Goal: Information Seeking & Learning: Compare options

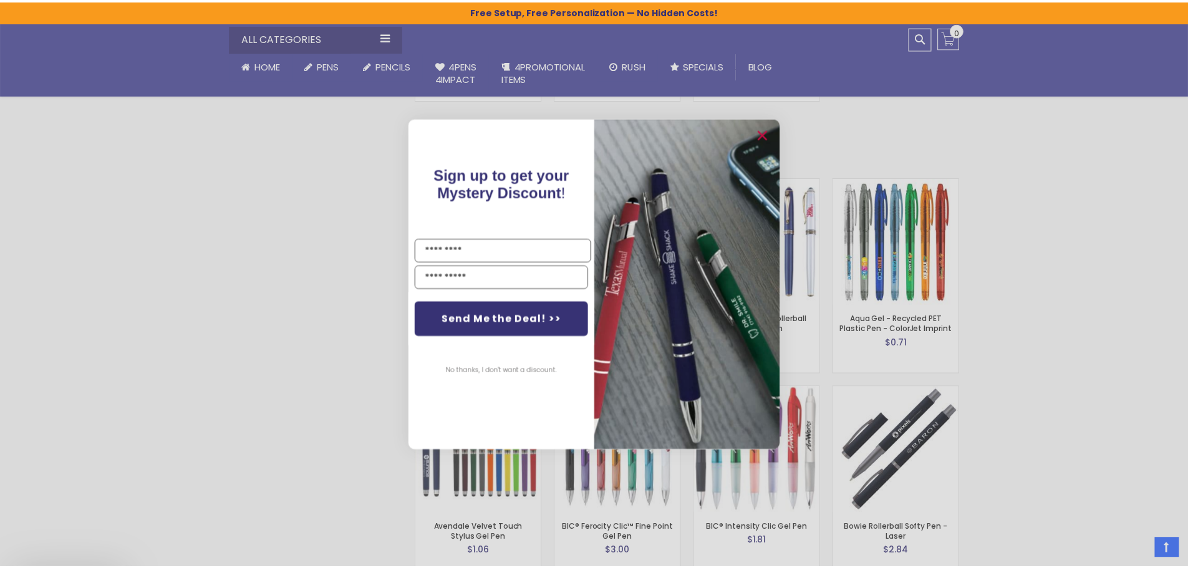
scroll to position [1954, 0]
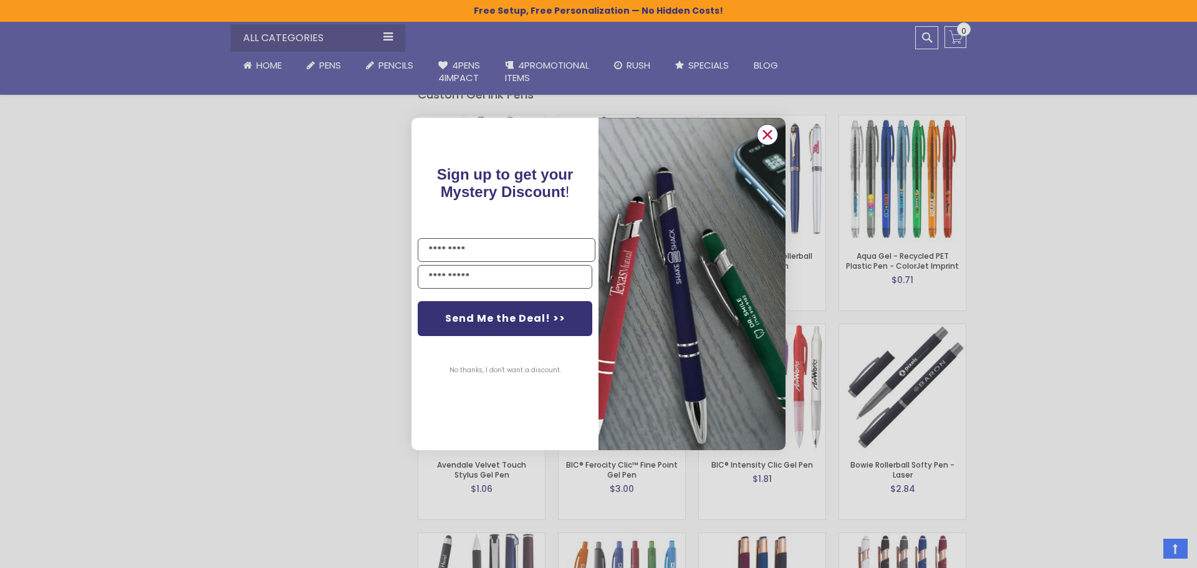
click at [763, 135] on circle "Close dialog" at bounding box center [767, 134] width 19 height 19
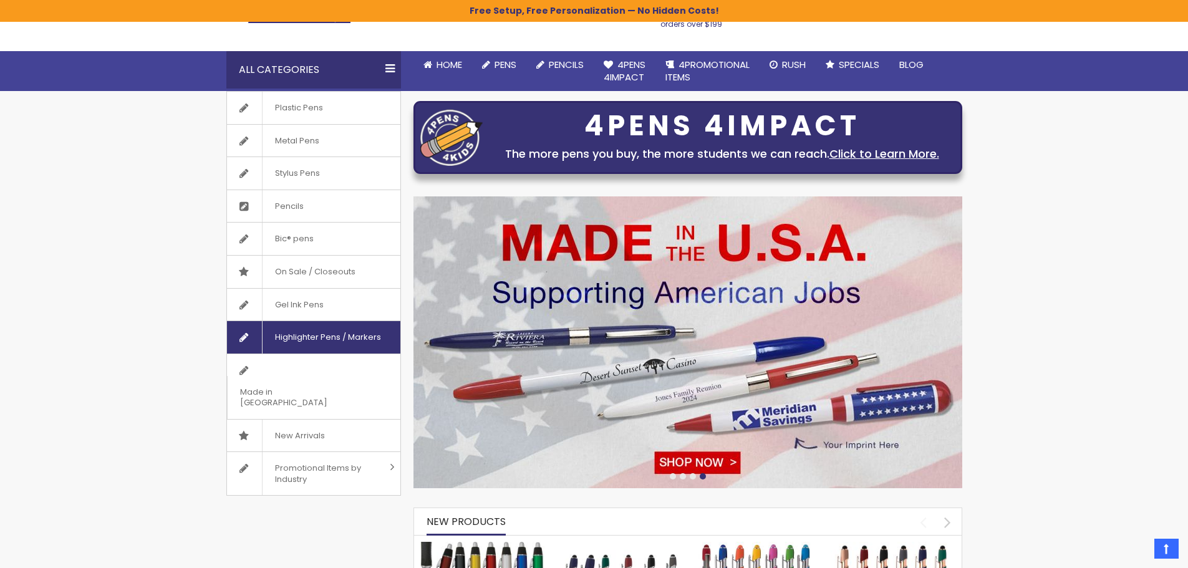
scroll to position [0, 0]
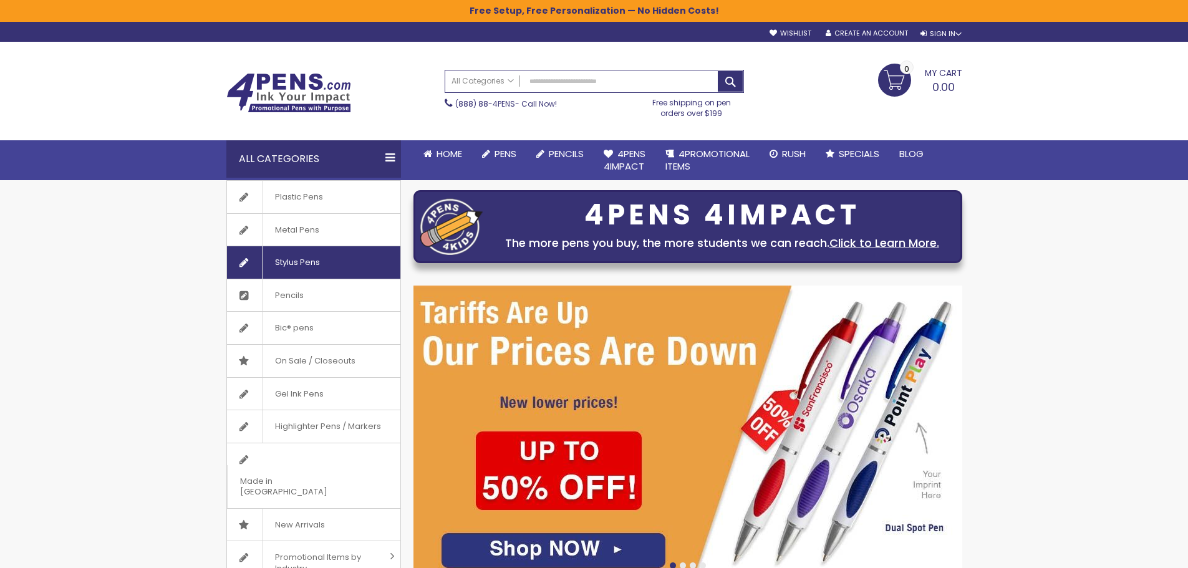
click at [278, 268] on span "Stylus Pens" at bounding box center [297, 262] width 70 height 32
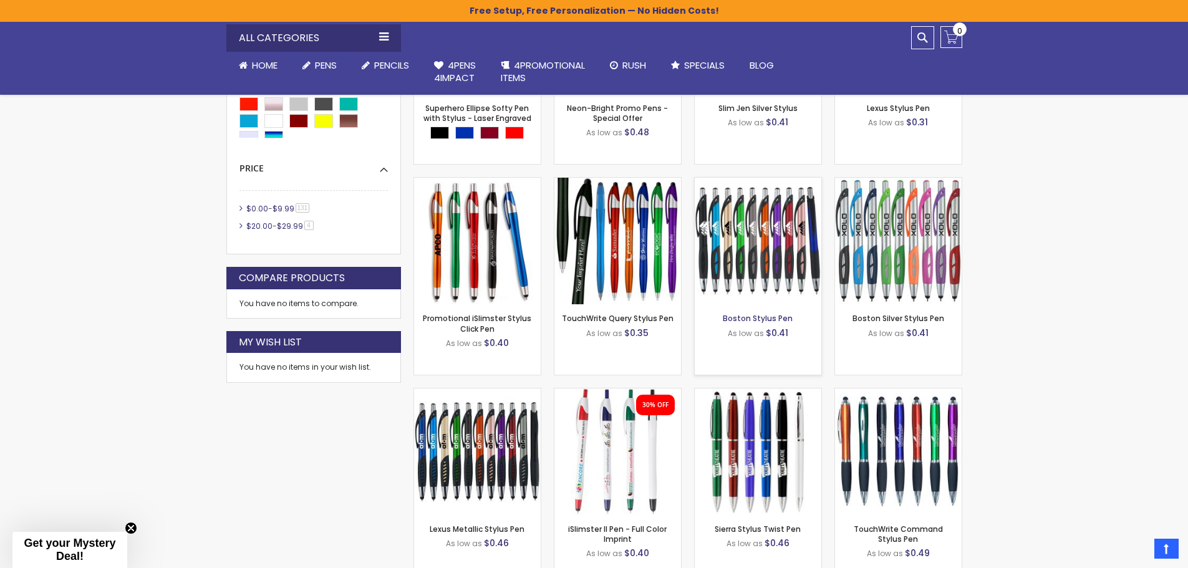
scroll to position [499, 0]
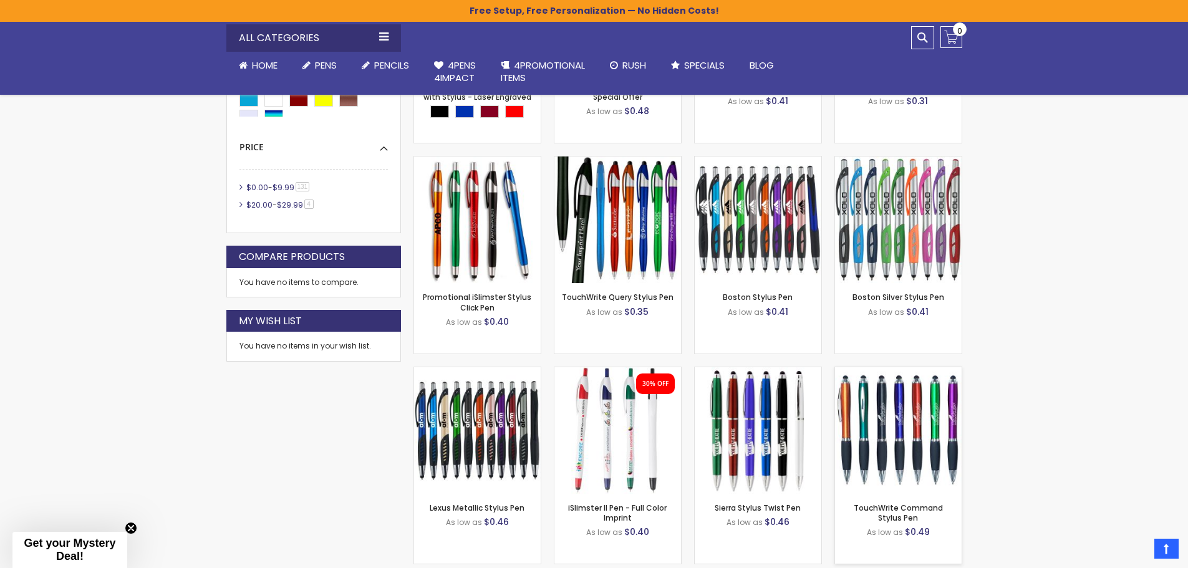
click at [882, 440] on img at bounding box center [898, 430] width 127 height 127
click at [483, 432] on img at bounding box center [477, 430] width 127 height 127
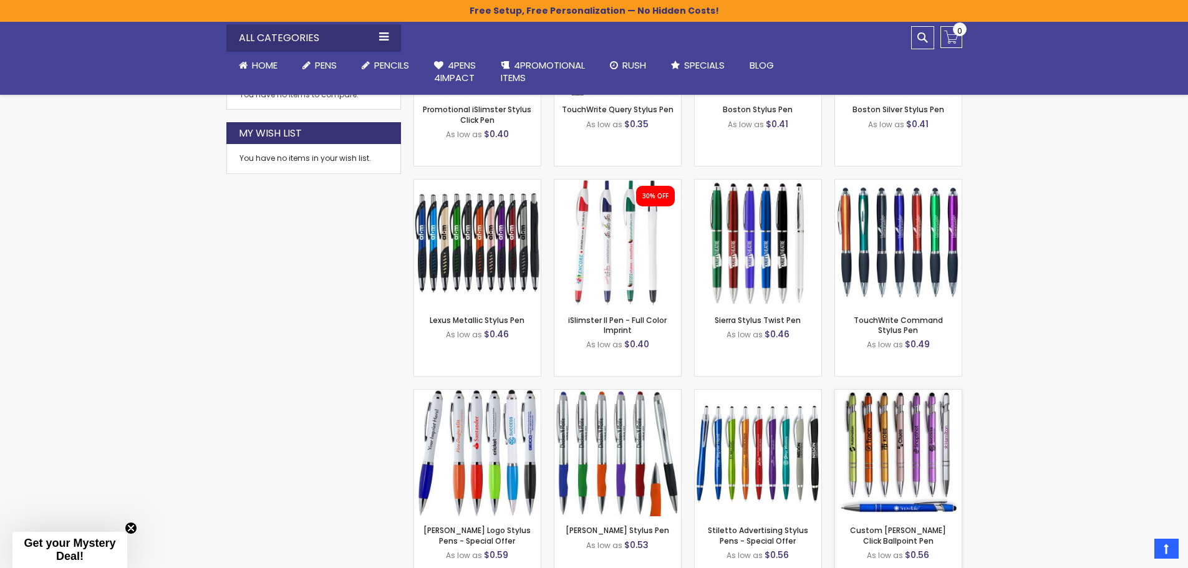
scroll to position [686, 0]
click at [874, 241] on img at bounding box center [898, 243] width 127 height 127
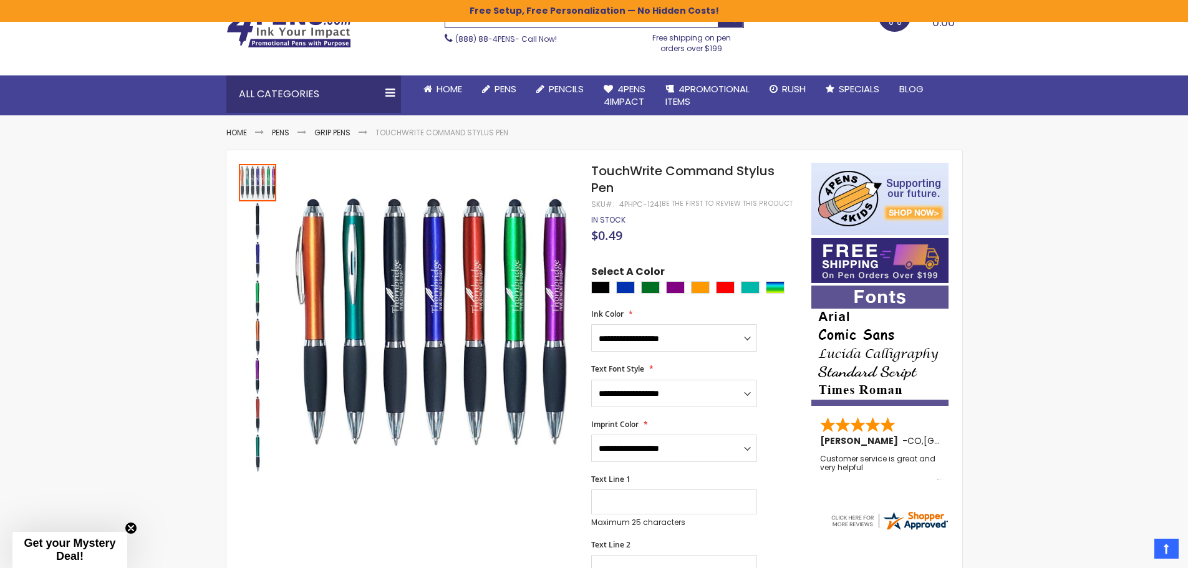
scroll to position [62, 0]
